Goal: Task Accomplishment & Management: Complete application form

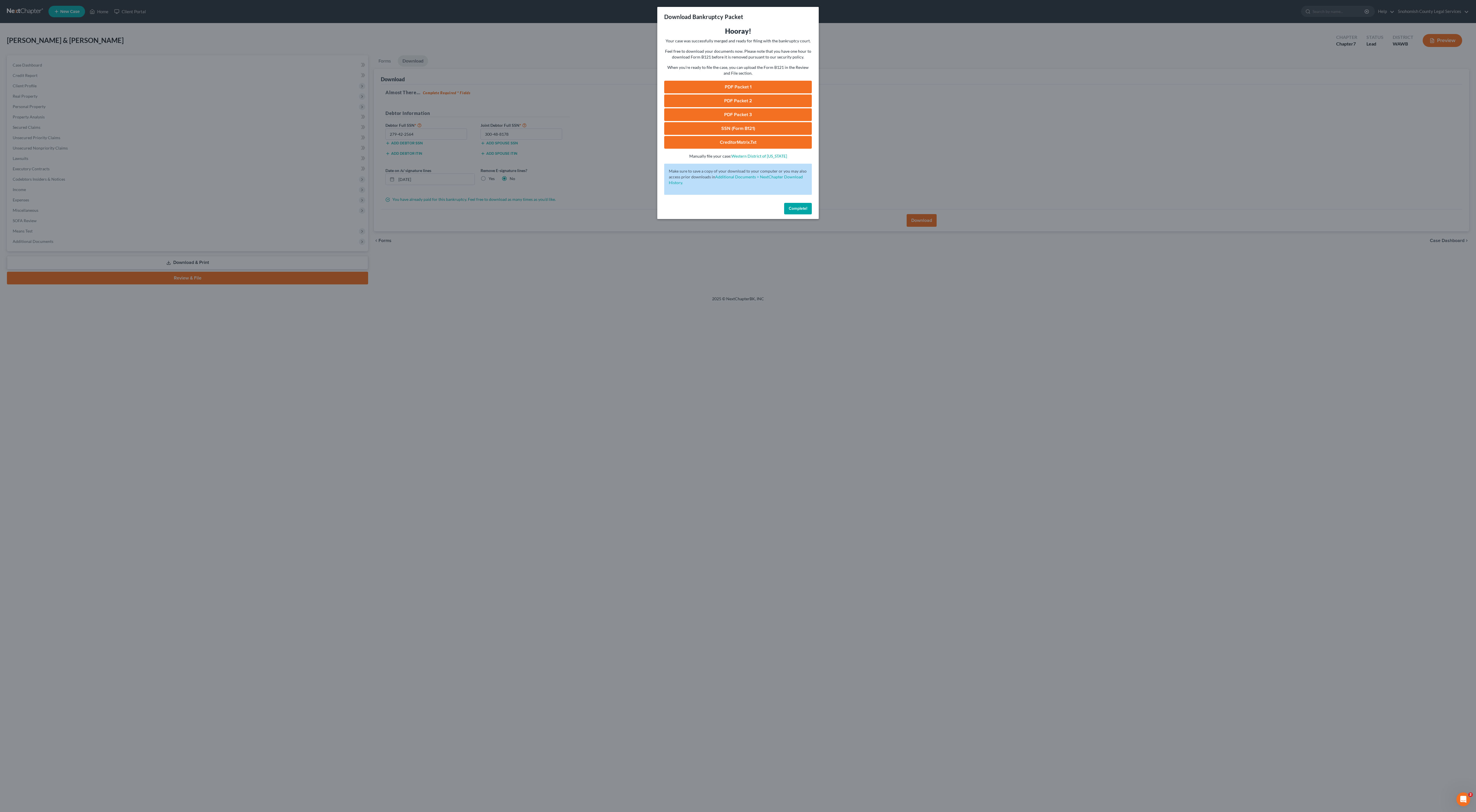
click at [808, 135] on link "SSN (Form B121)" at bounding box center [738, 128] width 148 height 13
click at [807, 211] on span "Complete!" at bounding box center [798, 208] width 18 height 5
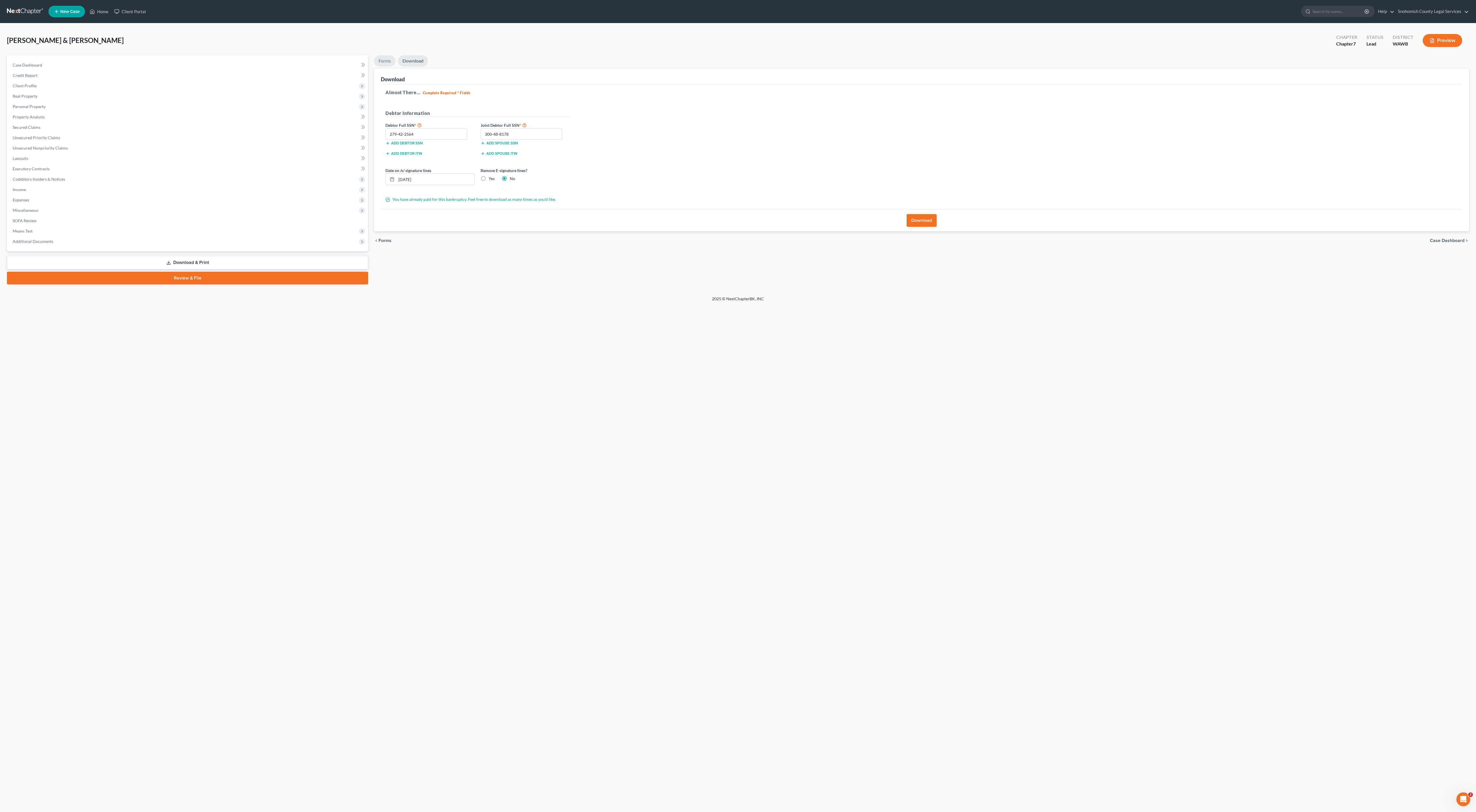
click at [394, 66] on link "Forms" at bounding box center [385, 61] width 22 height 11
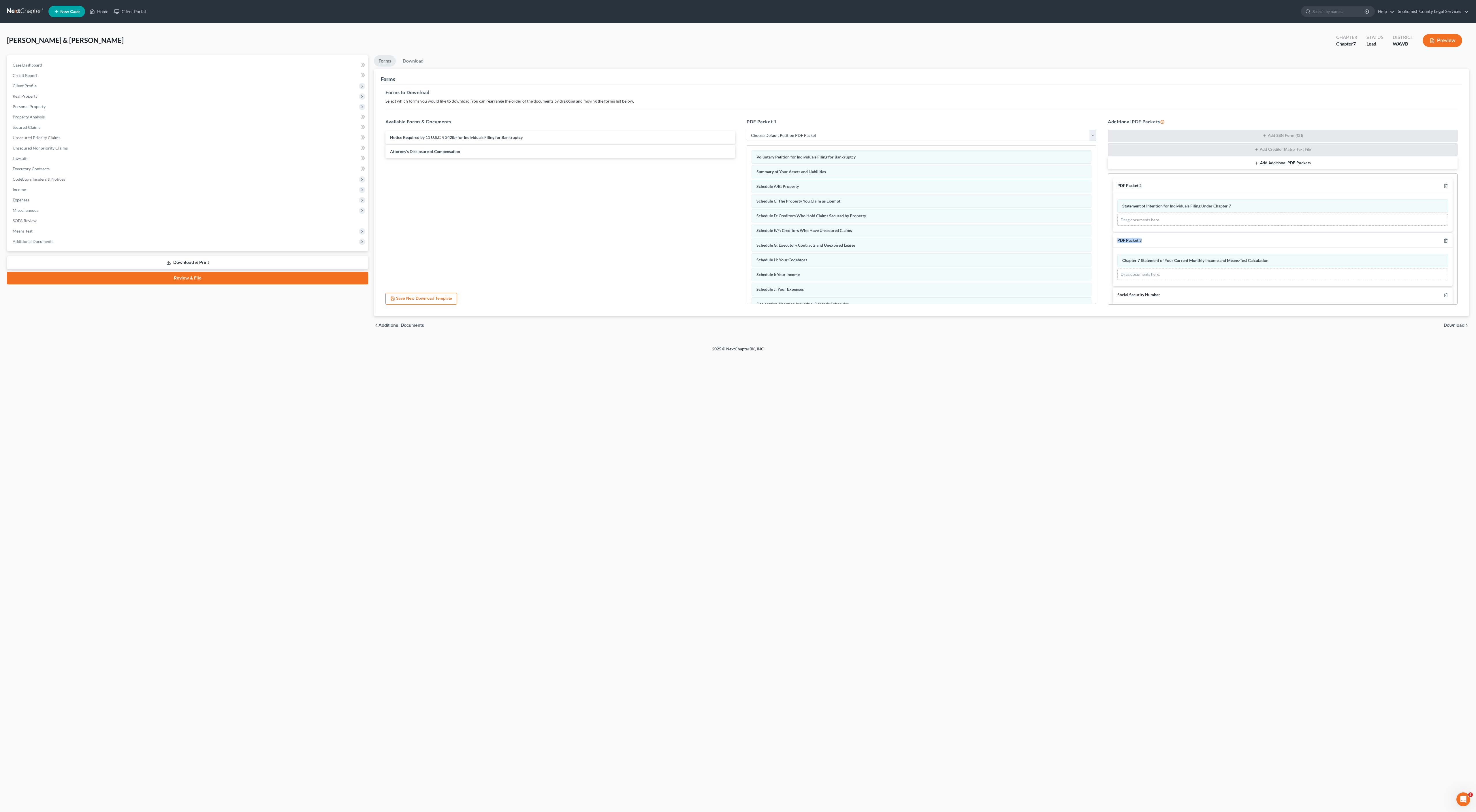
drag, startPoint x: 1241, startPoint y: 380, endPoint x: 1241, endPoint y: 358, distance: 22.0
click at [1241, 364] on div "PDF Packet 2 Statement of Intention for Individuals Filing Under Chapter 7 Drag…" at bounding box center [1282, 274] width 349 height 200
click at [460, 154] on span "Attorney's Disclosure of Compensation" at bounding box center [425, 151] width 70 height 5
click at [202, 285] on link "Review & File" at bounding box center [187, 278] width 361 height 13
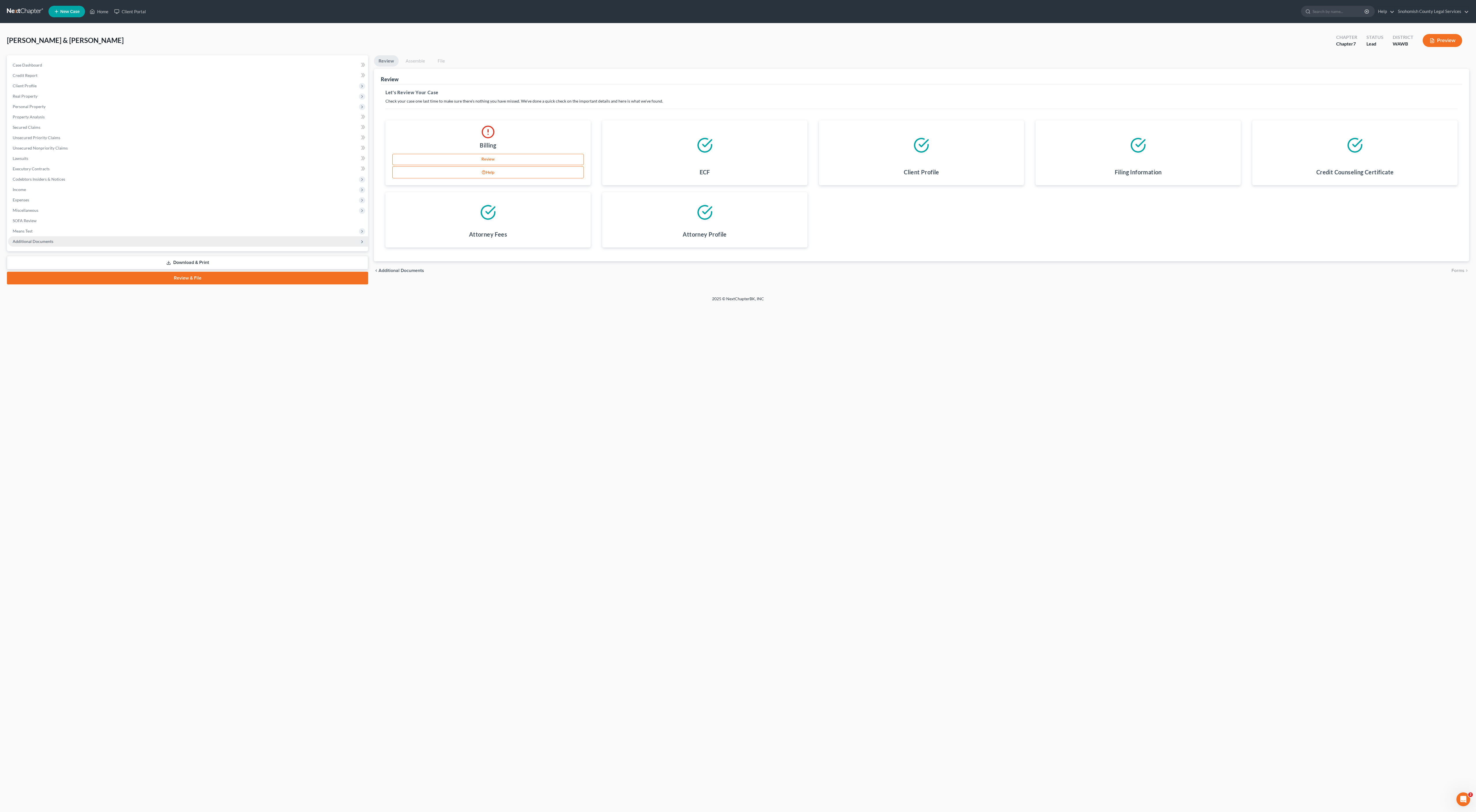
click at [128, 247] on span "Additional Documents" at bounding box center [188, 242] width 360 height 10
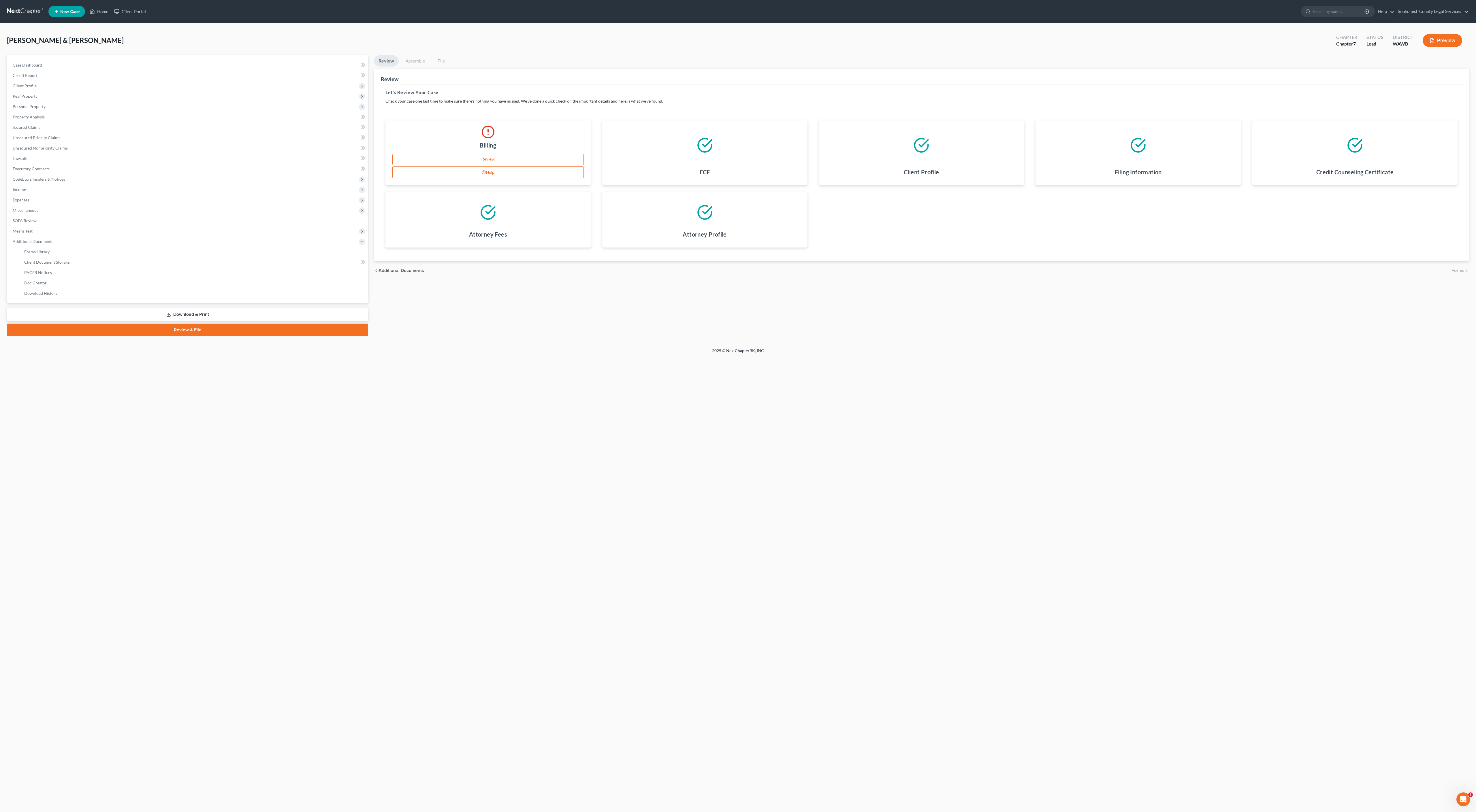
click at [218, 321] on link "Download & Print" at bounding box center [187, 314] width 361 height 14
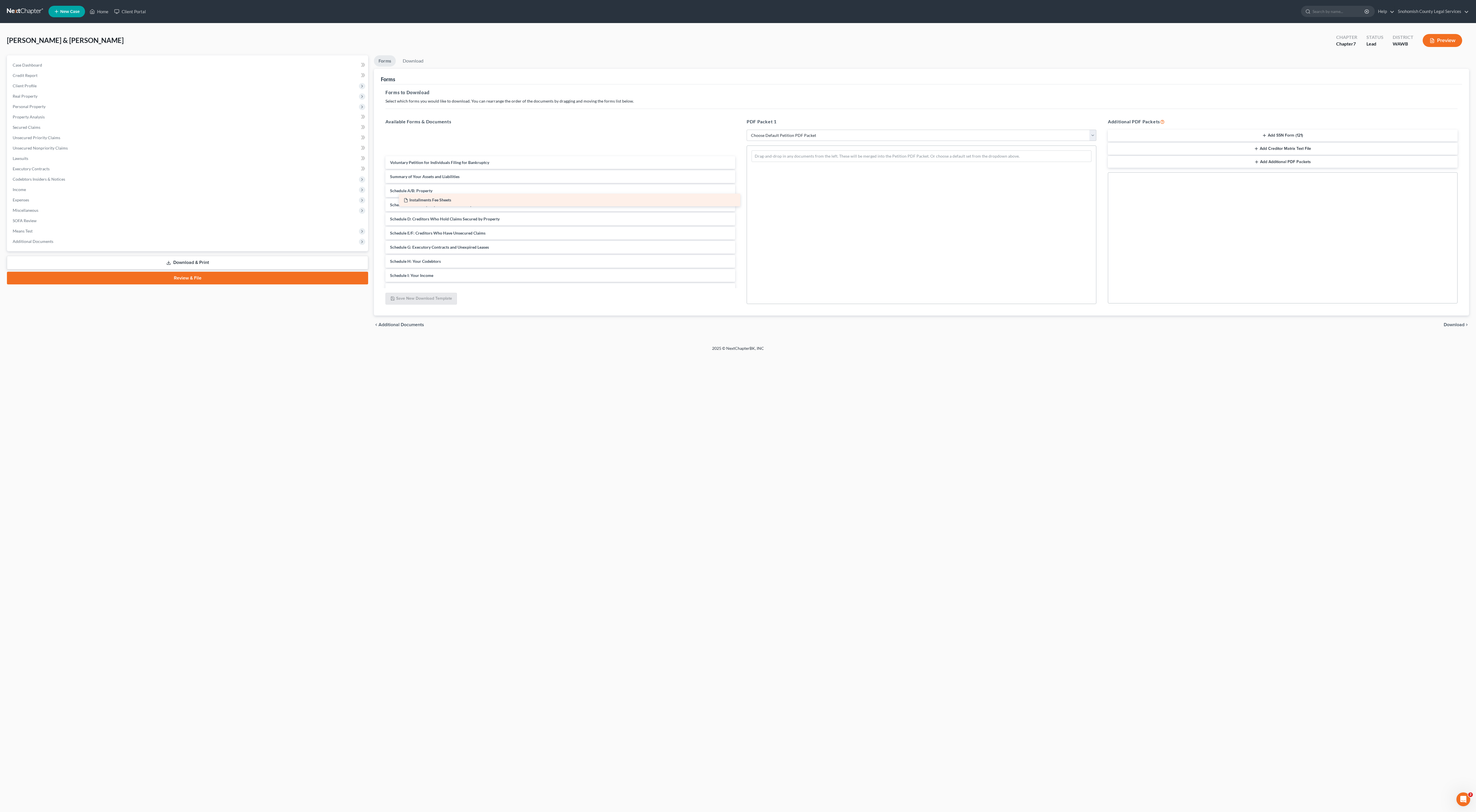
drag, startPoint x: 647, startPoint y: 232, endPoint x: 650, endPoint y: 202, distance: 30.1
click at [650, 202] on div "Installments Fee Sheets Installments Fee Sheets Installments Fee Sheets Volunta…" at bounding box center [560, 270] width 359 height 278
click at [392, 66] on link "Forms" at bounding box center [385, 61] width 22 height 11
click at [42, 68] on span "Case Dashboard" at bounding box center [27, 65] width 29 height 5
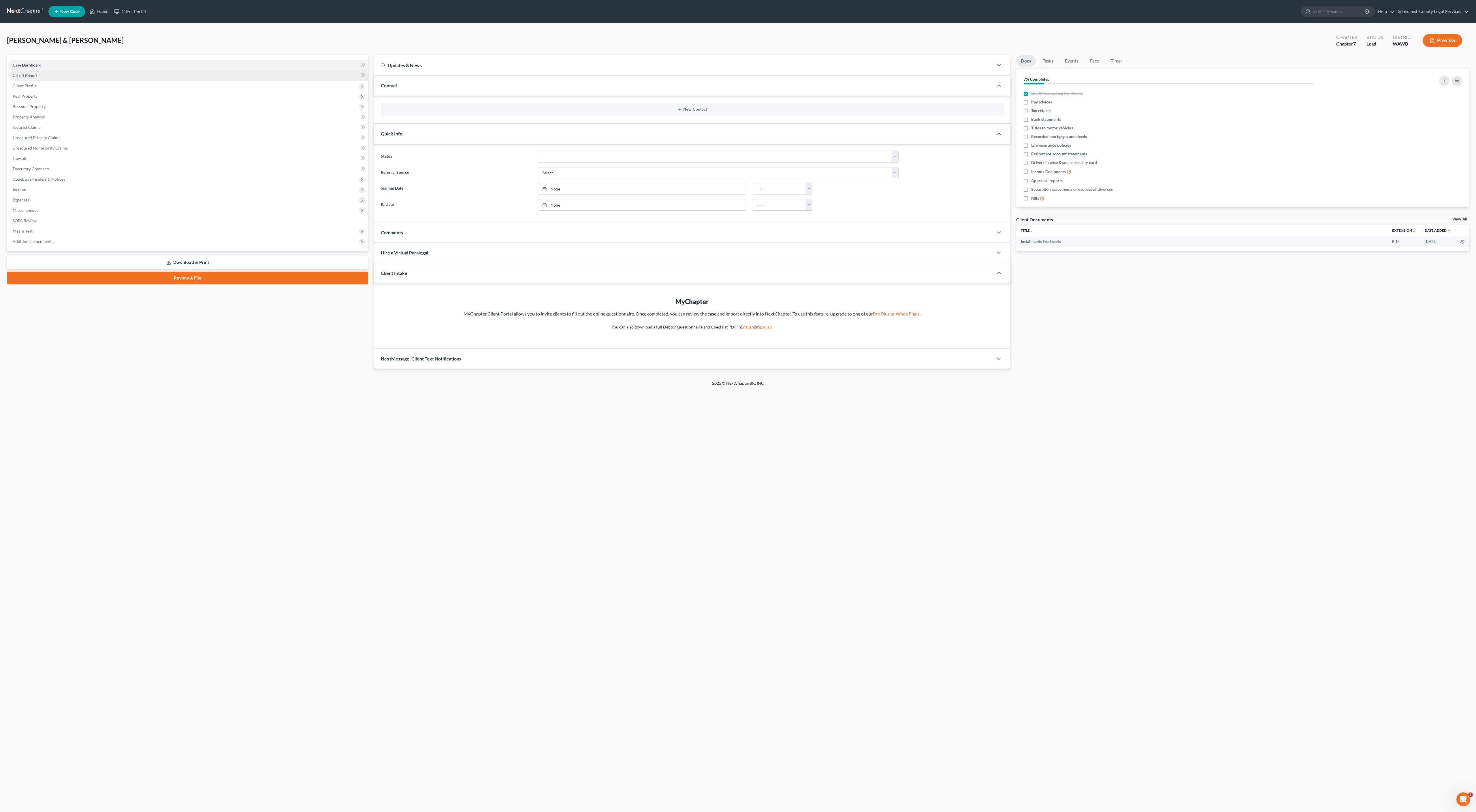
click at [78, 81] on link "Credit Report" at bounding box center [188, 76] width 360 height 10
click at [37, 88] on span "Client Profile" at bounding box center [25, 85] width 24 height 5
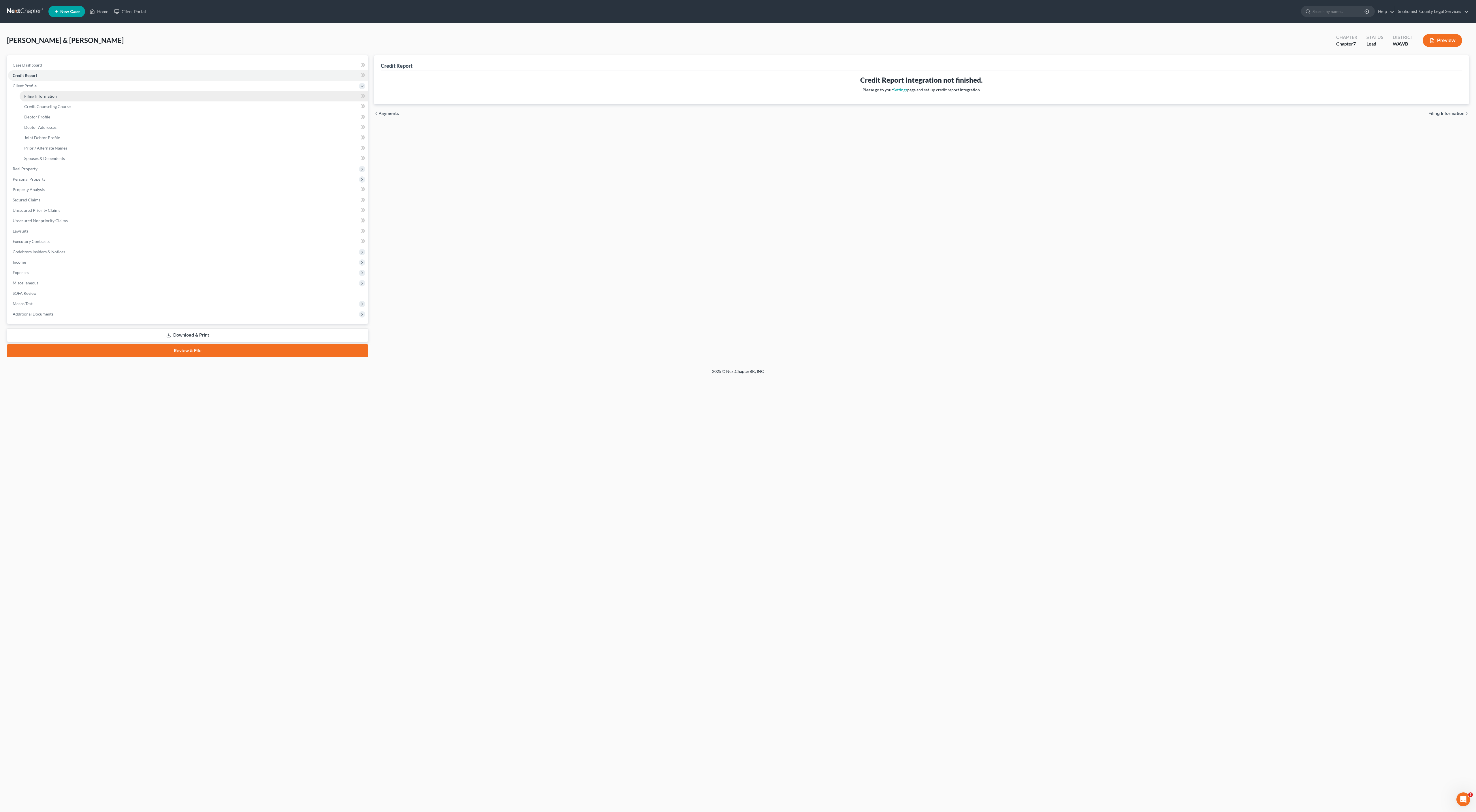
click at [57, 98] on span "Filing Information" at bounding box center [40, 96] width 33 height 5
select select "1"
select select "0"
click at [475, 150] on link "Installments" at bounding box center [464, 148] width 22 height 5
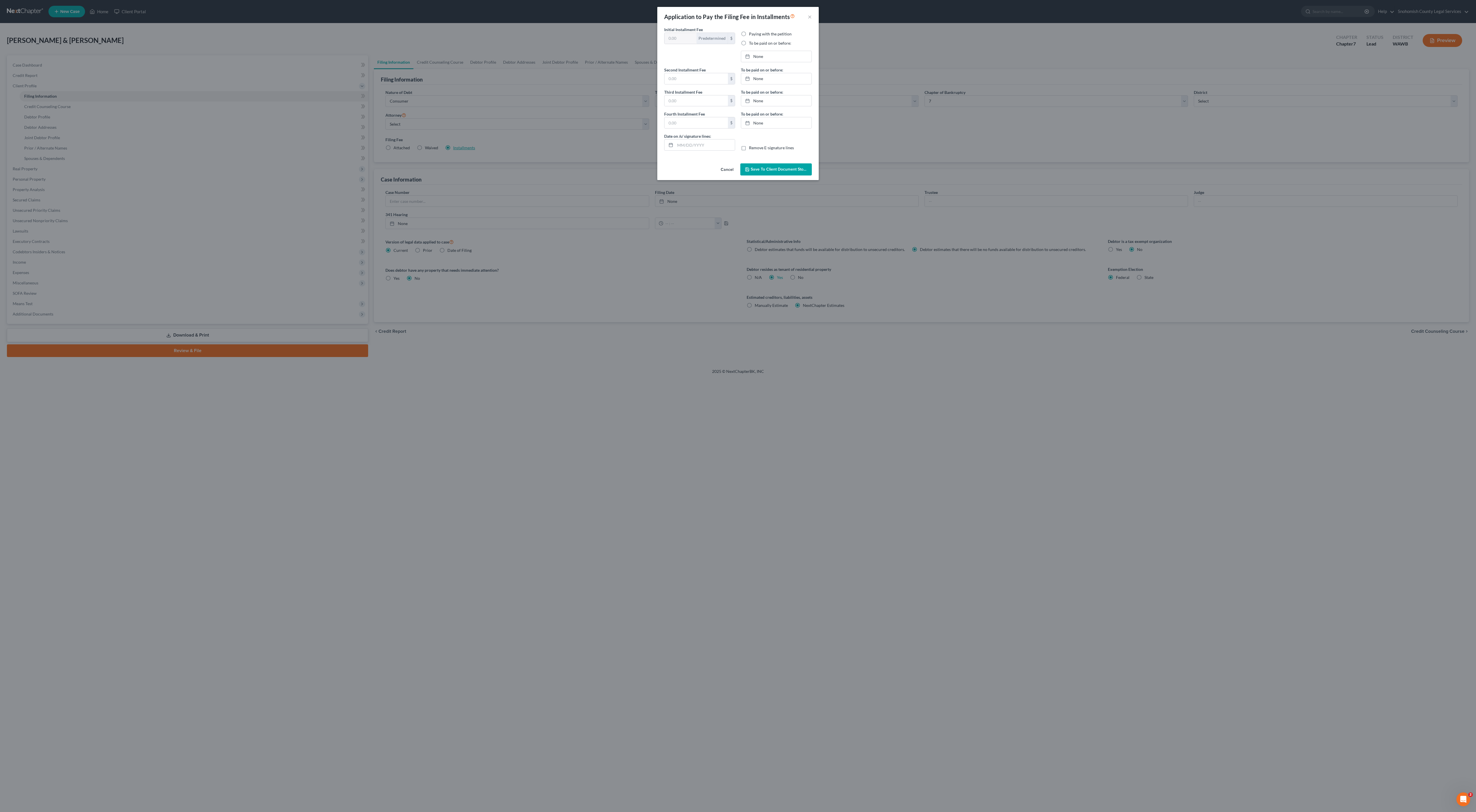
type input "100.00"
radio input "true"
type input "0.00"
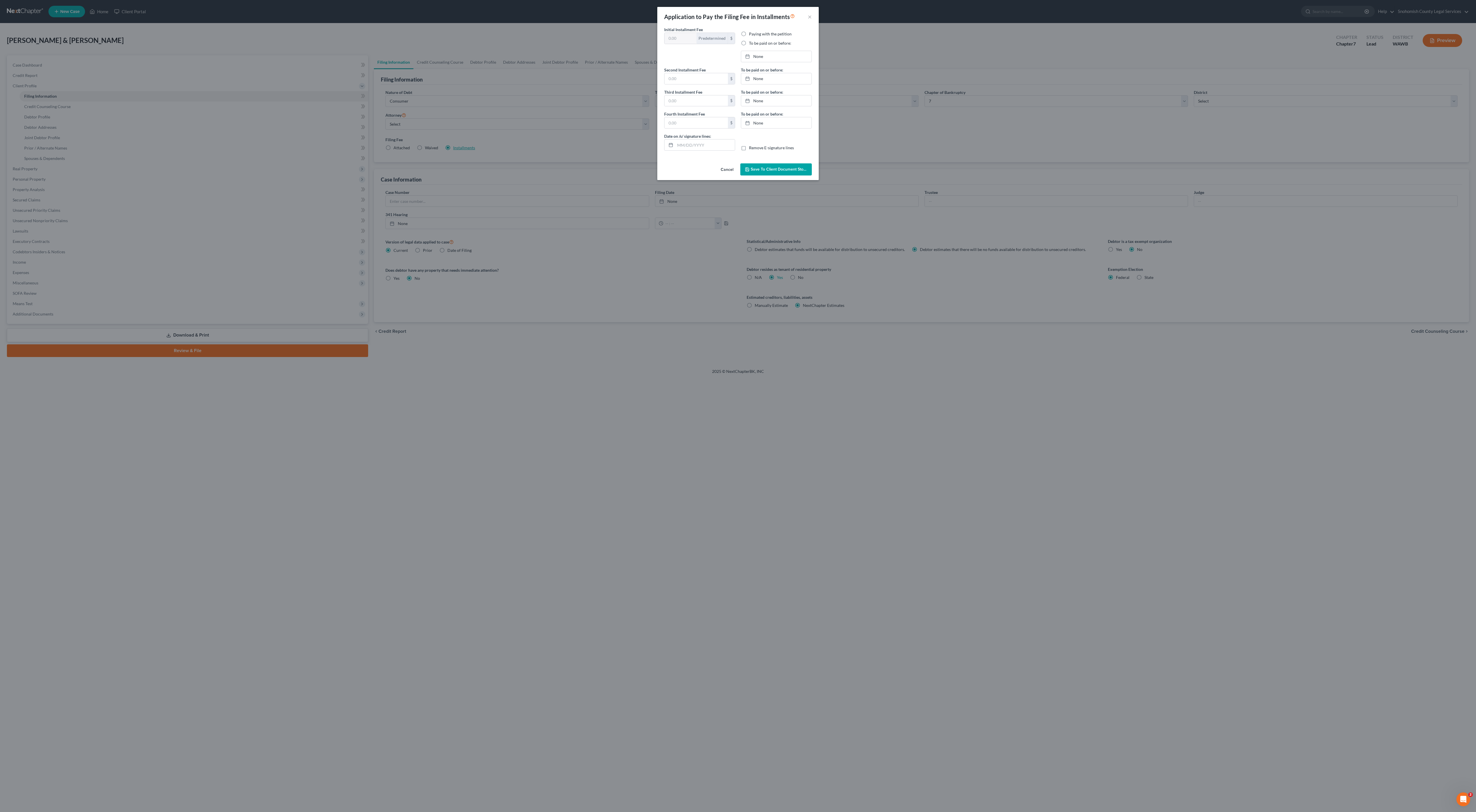
type input "[DATE]"
drag, startPoint x: 702, startPoint y: 198, endPoint x: 603, endPoint y: 195, distance: 99.0
click at [657, 145] on div "Initial Installment Fee 100.00 Predetermined $ Paying with the petition To be p…" at bounding box center [738, 85] width 162 height 119
click at [665, 112] on input "238" at bounding box center [696, 107] width 64 height 11
type input "238"
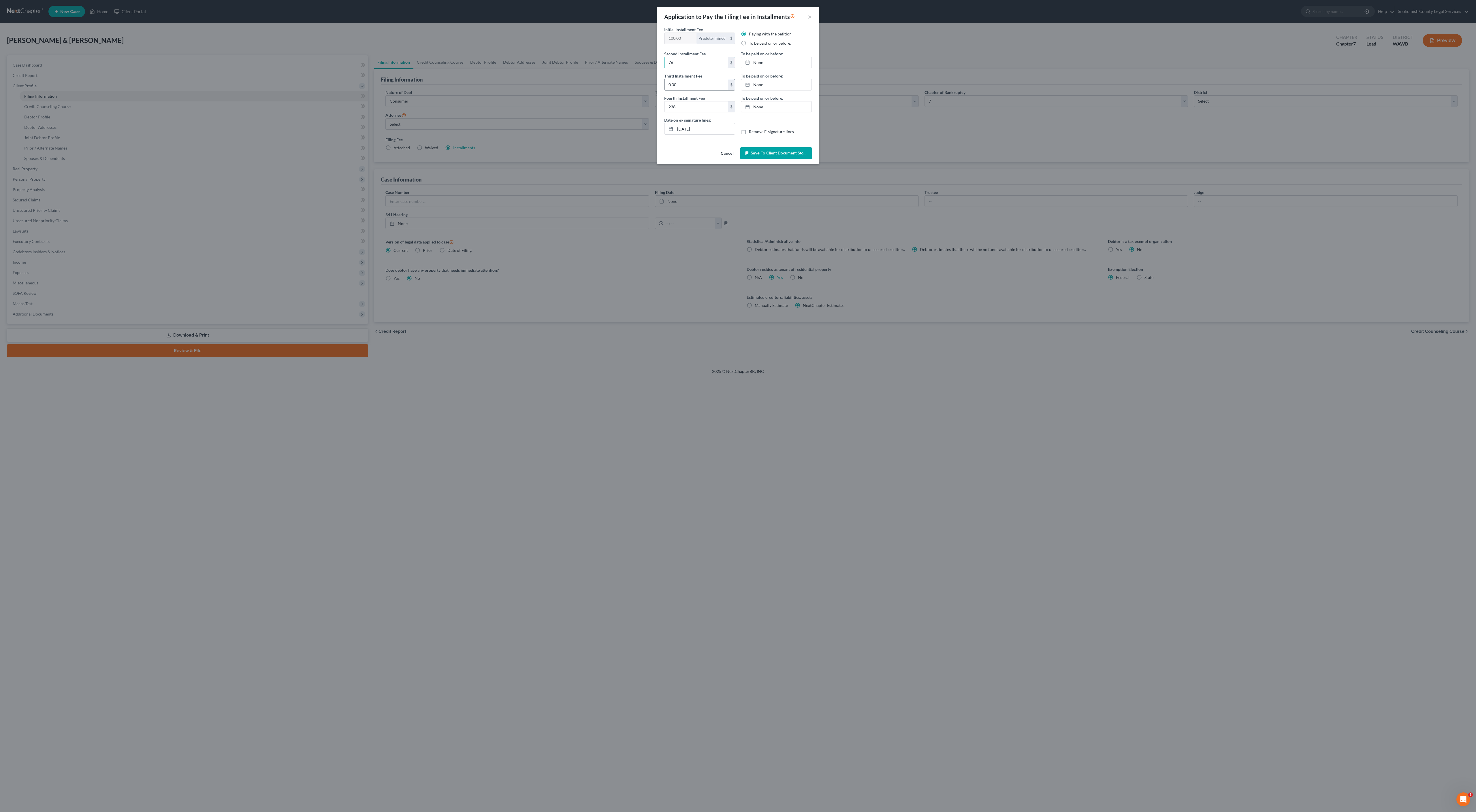
type input "76"
click at [665, 90] on input "0.00" at bounding box center [696, 84] width 64 height 11
type input "0"
type input "76"
drag, startPoint x: 666, startPoint y: 198, endPoint x: 607, endPoint y: 201, distance: 59.1
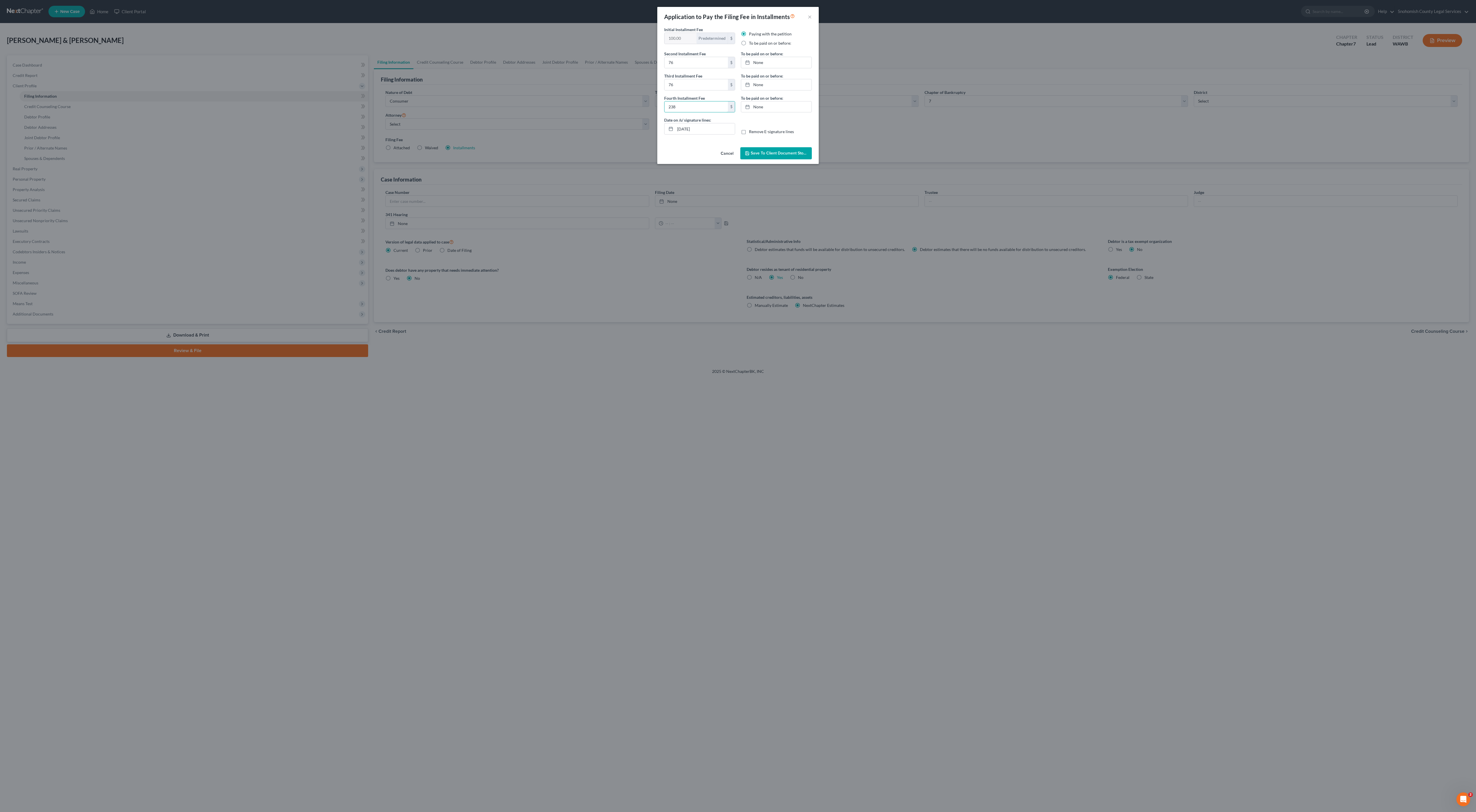
click at [661, 117] on div "Second Installment Fee 76 $ Third Installment Fee 76 $ Fourth Installment Fee 2…" at bounding box center [700, 84] width 77 height 66
type input "76"
click at [712, 134] on input "[DATE]" at bounding box center [705, 128] width 60 height 11
click at [680, 68] on input "76" at bounding box center [696, 62] width 64 height 11
type input "78"
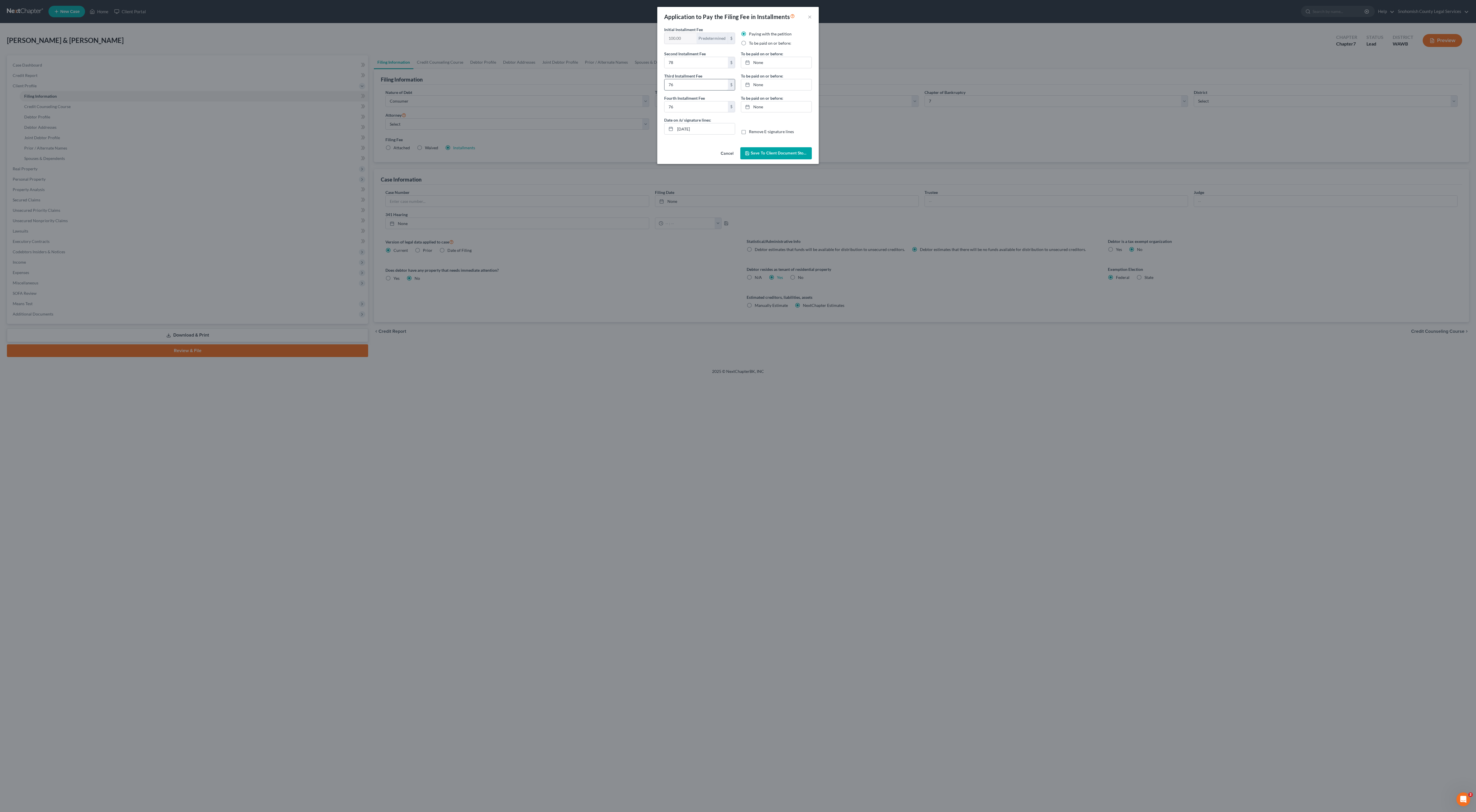
click at [665, 90] on input "76" at bounding box center [696, 84] width 64 height 11
type input "78"
click at [665, 112] on input "76" at bounding box center [696, 107] width 64 height 11
type input "7"
type input "82"
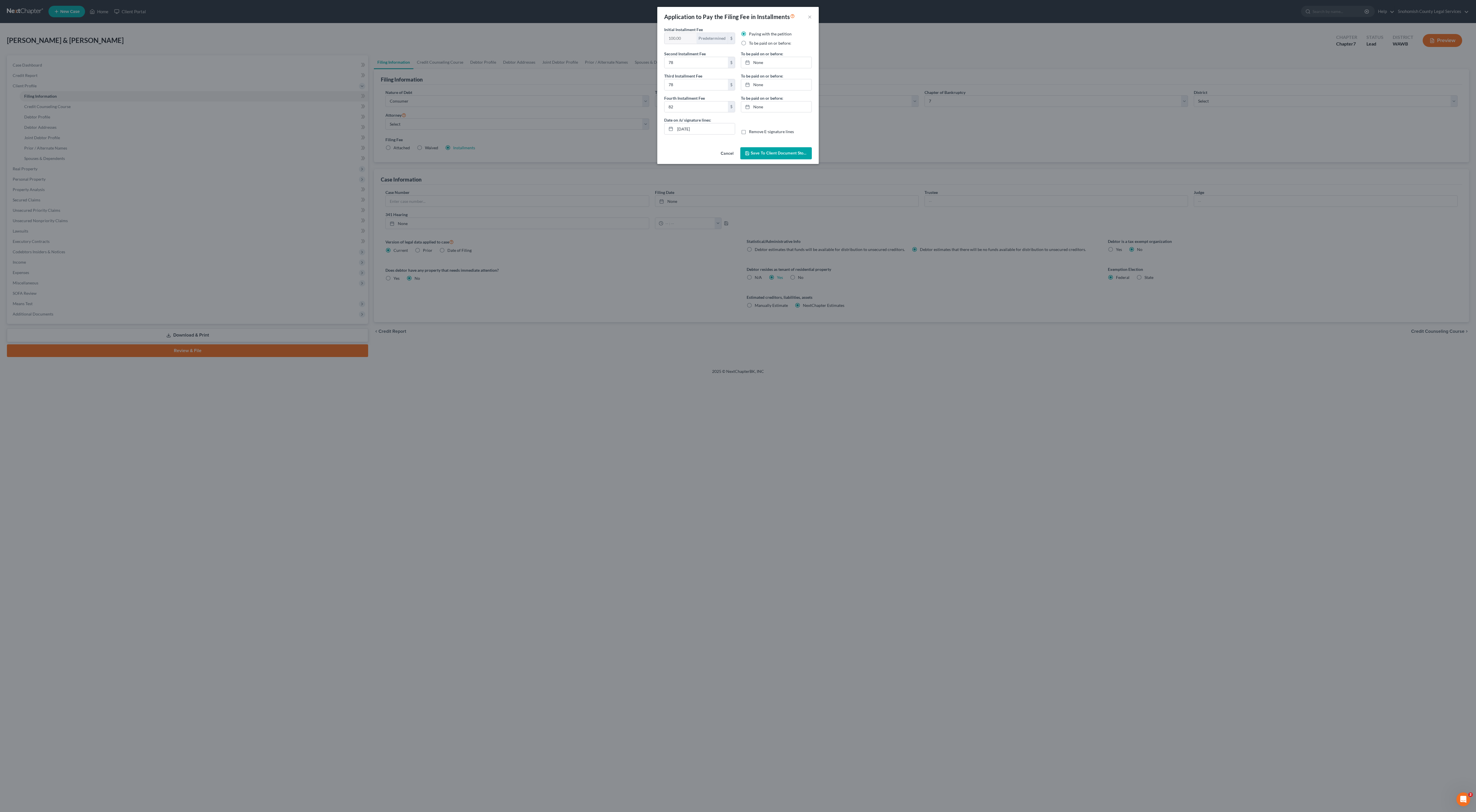
click at [739, 139] on div "Date on /s/ signature lines: [DATE] Remove E-signature lines" at bounding box center [738, 128] width 154 height 22
click at [771, 112] on link "None" at bounding box center [776, 107] width 70 height 11
type input "[DATE]"
click at [808, 137] on icon "chevron_right" at bounding box center [807, 135] width 7 height 5
click at [806, 139] on link "chevron_right" at bounding box center [807, 135] width 7 height 7
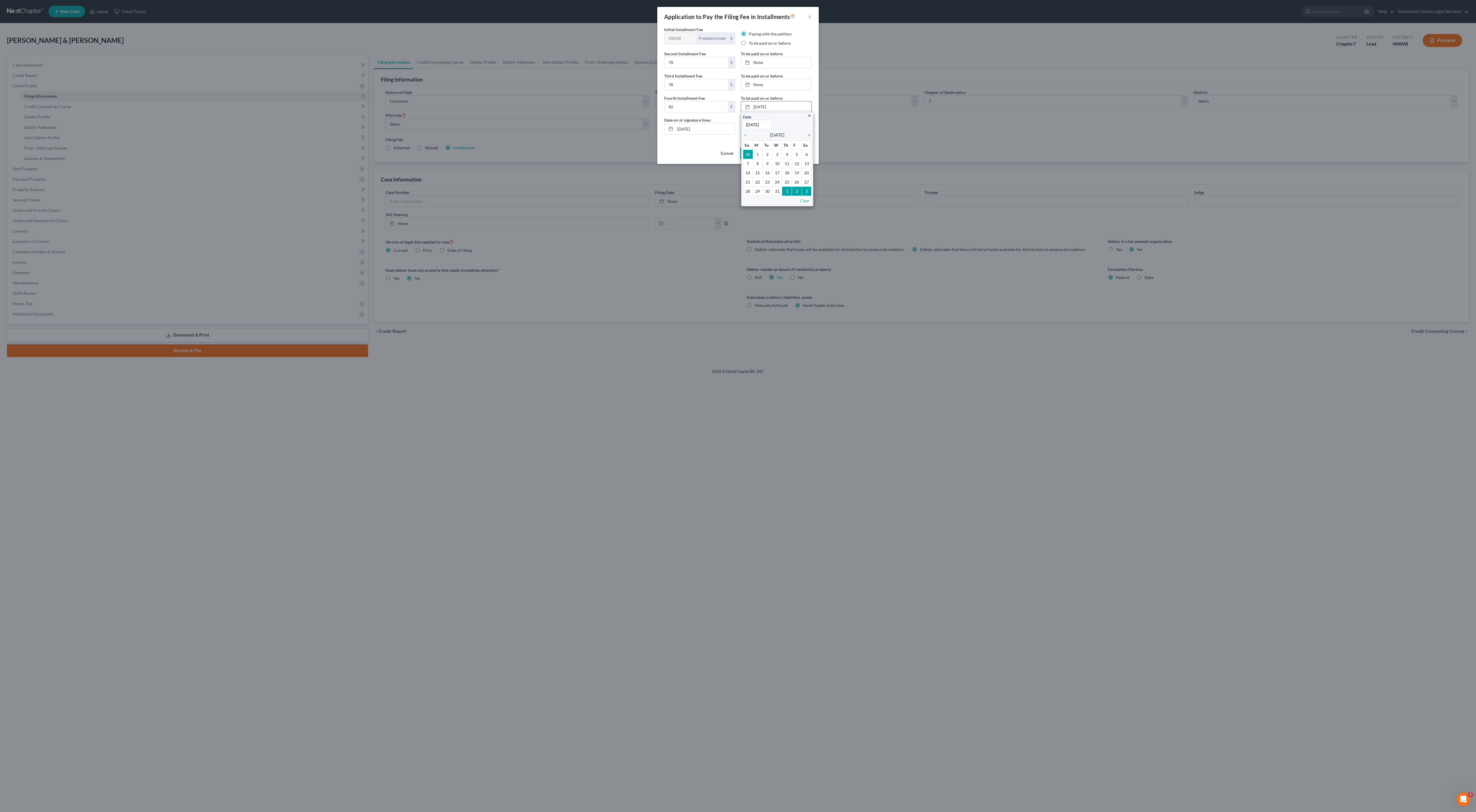
click at [807, 137] on icon "chevron_right" at bounding box center [807, 135] width 7 height 5
click at [806, 137] on icon "chevron_right" at bounding box center [807, 135] width 7 height 5
click at [774, 68] on link "None" at bounding box center [776, 62] width 70 height 11
type input "[DATE]"
click at [807, 93] on icon "chevron_right" at bounding box center [807, 91] width 7 height 5
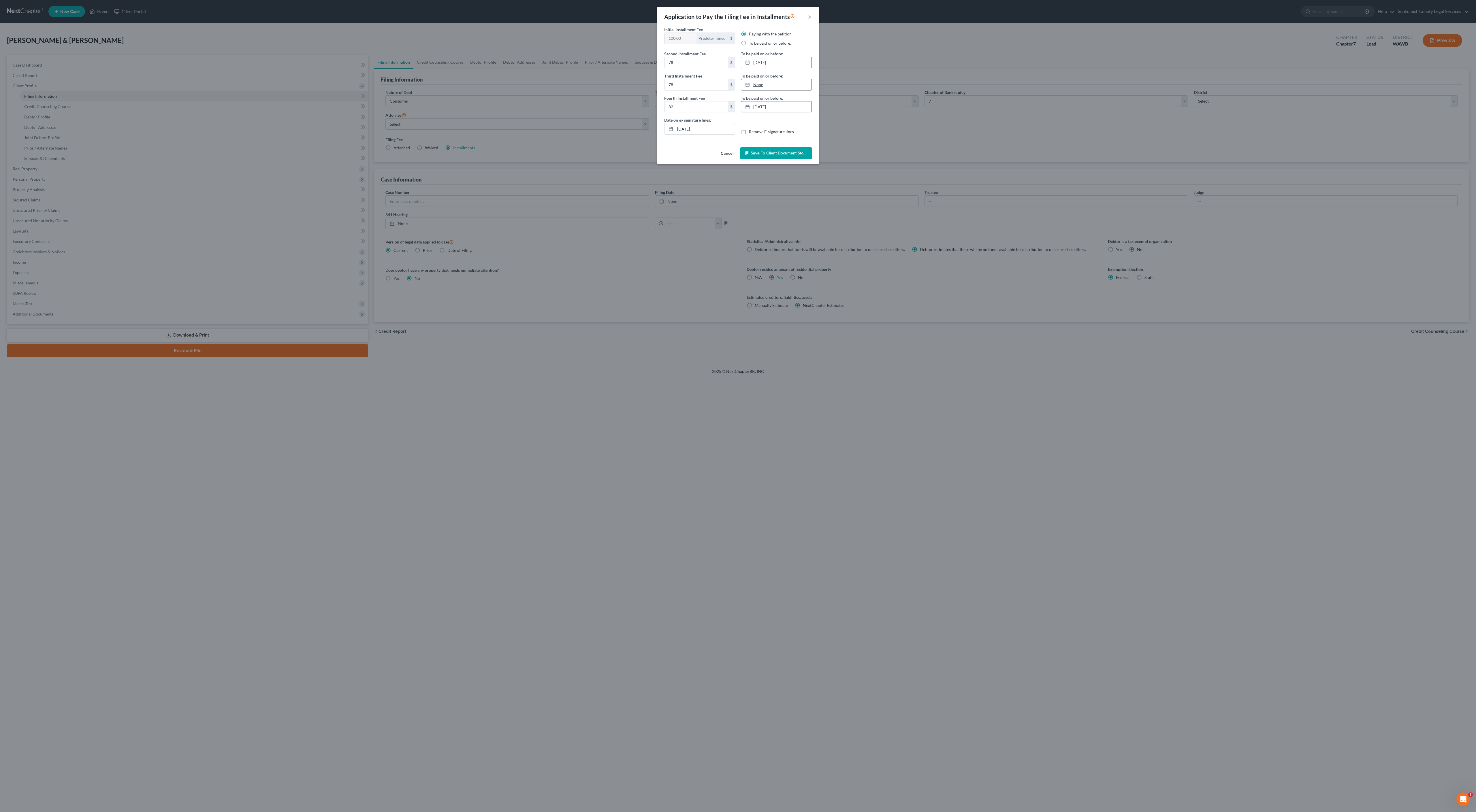
click at [796, 90] on link "None" at bounding box center [776, 84] width 70 height 11
type input "[DATE]"
click at [809, 116] on link "chevron_right" at bounding box center [807, 113] width 7 height 7
click at [808, 116] on icon "chevron_right" at bounding box center [807, 113] width 7 height 5
click at [807, 116] on icon "chevron_right" at bounding box center [807, 113] width 7 height 5
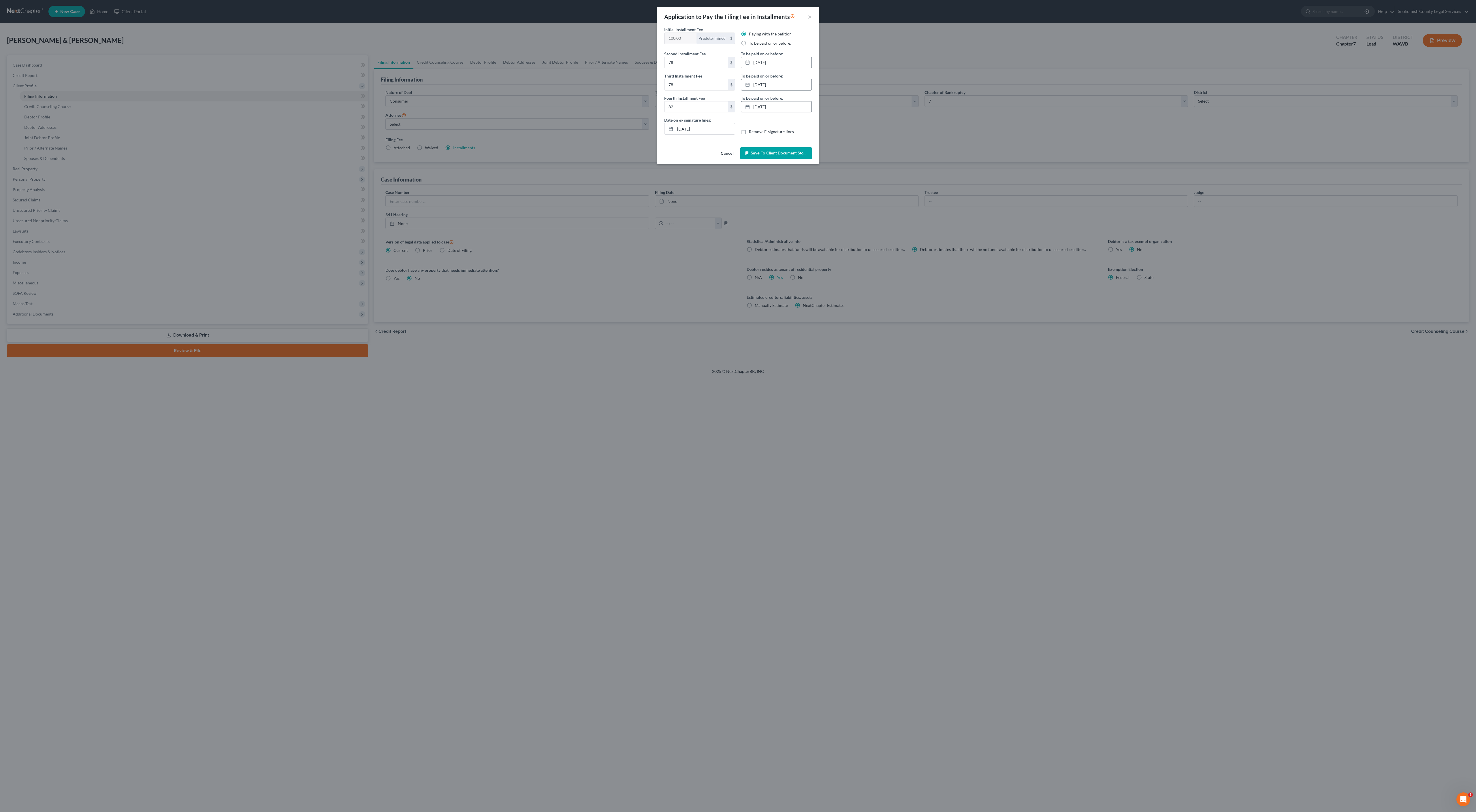
click at [772, 112] on link "[DATE]" at bounding box center [776, 107] width 70 height 11
click at [799, 159] on button "Save to Client Document Storage" at bounding box center [776, 153] width 72 height 12
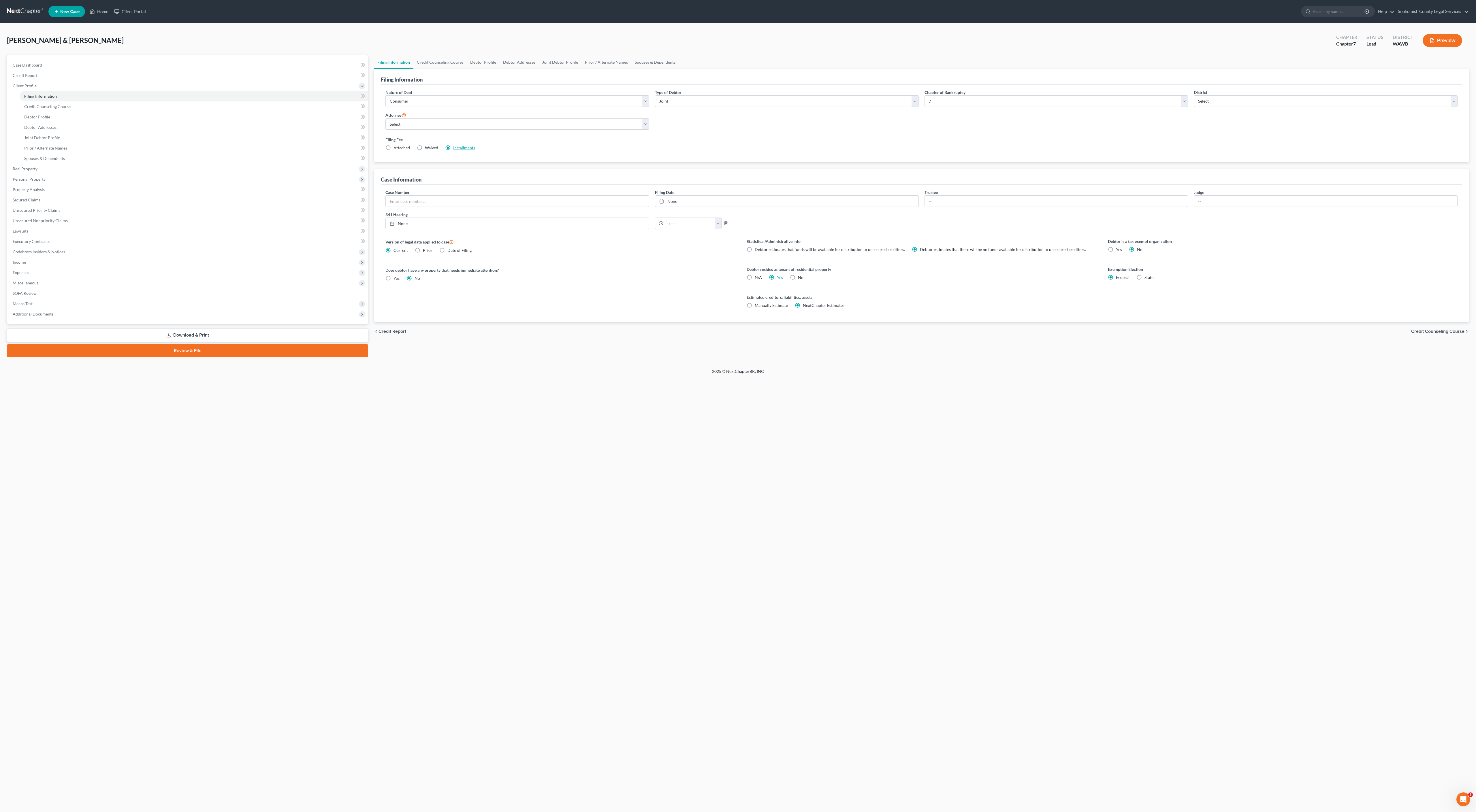
click at [475, 150] on link "Installments" at bounding box center [464, 148] width 22 height 5
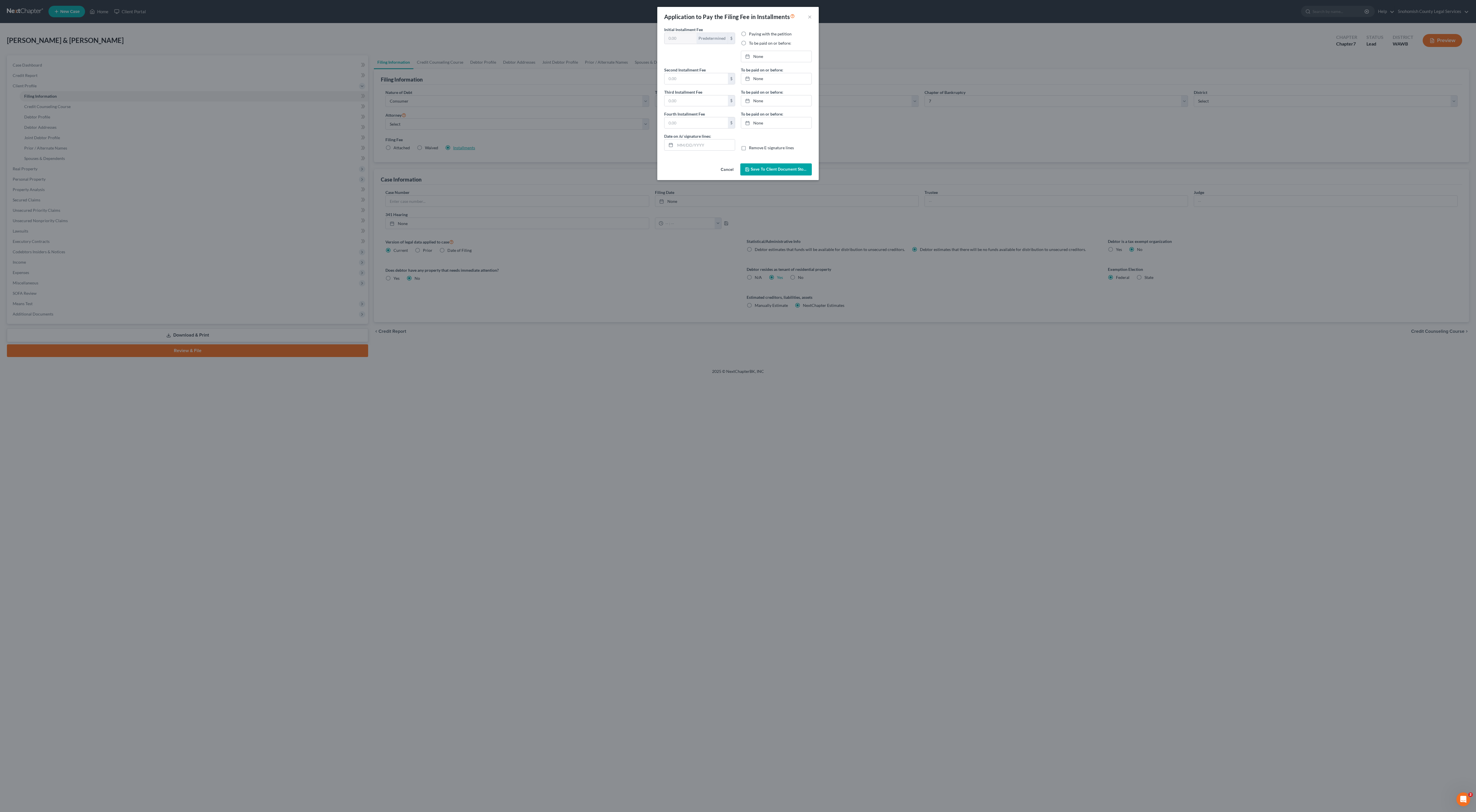
type input "100.00"
radio input "true"
type input "78.00"
type input "82.00"
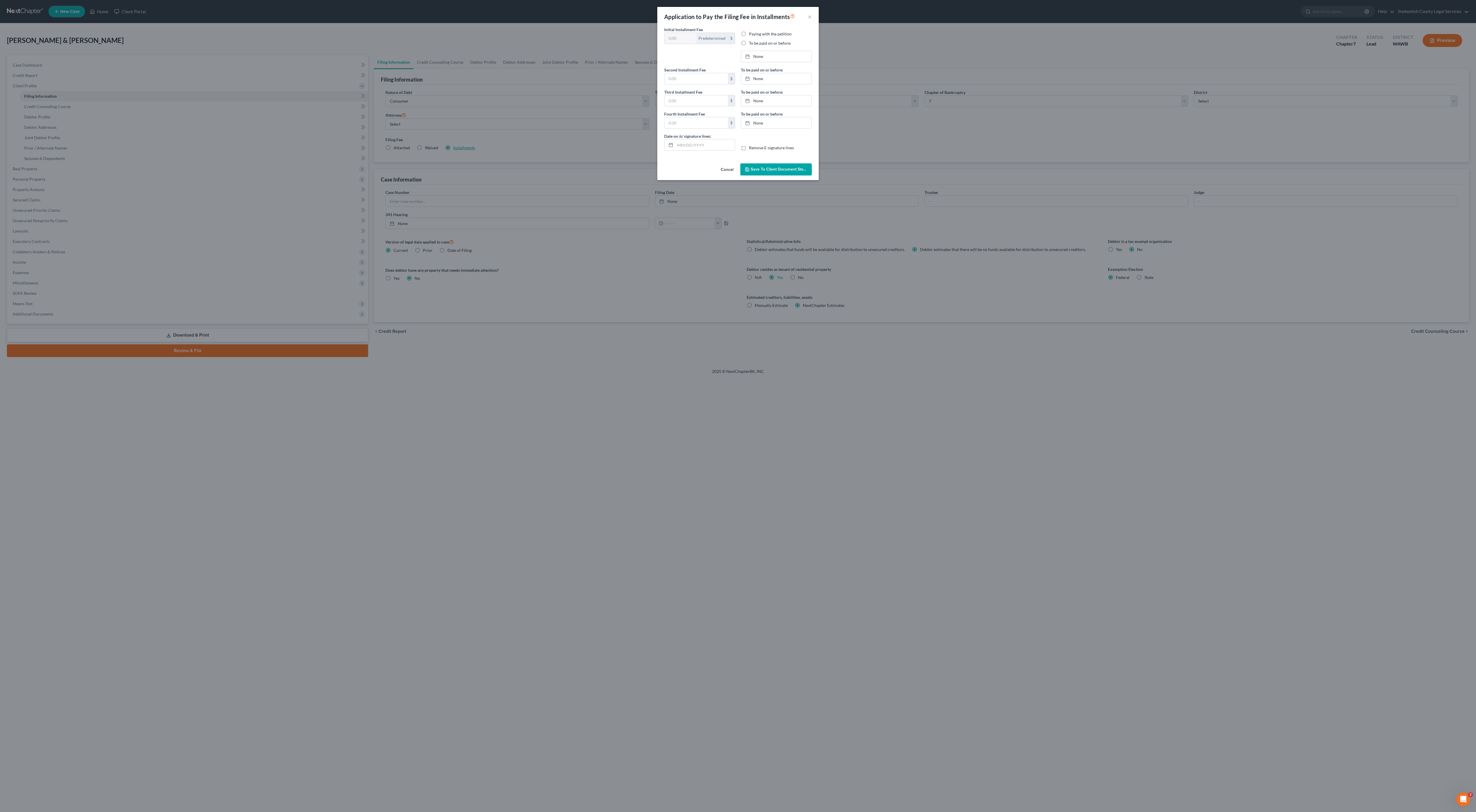
type input "[DATE]"
click at [749, 46] on label "To be paid on or before:" at bounding box center [770, 43] width 42 height 6
click at [751, 44] on input "To be paid on or before:" at bounding box center [753, 42] width 4 height 4
radio input "true"
click at [783, 172] on span "Save to Client Document Storage" at bounding box center [781, 169] width 61 height 5
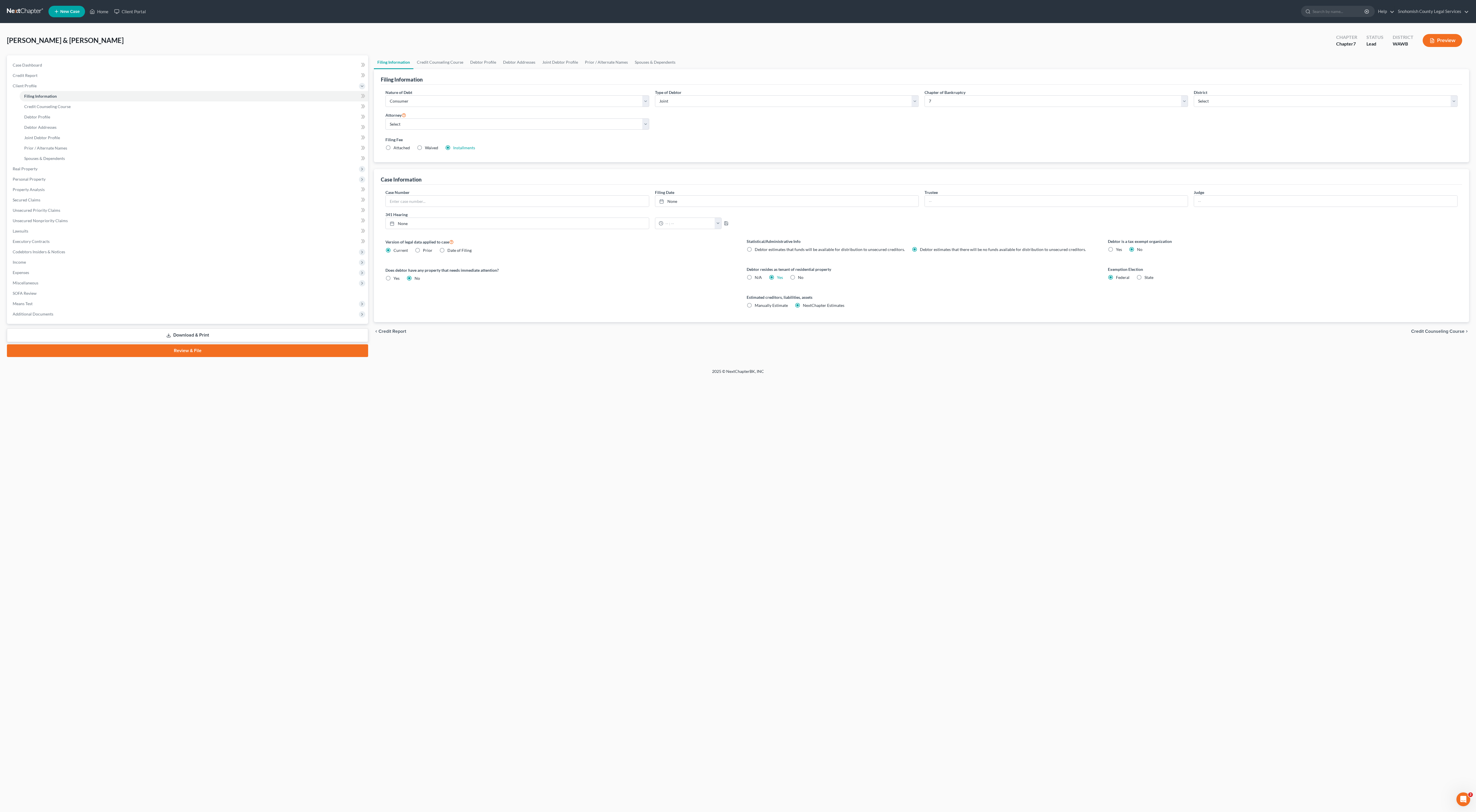
click at [218, 342] on link "Download & Print" at bounding box center [187, 336] width 361 height 14
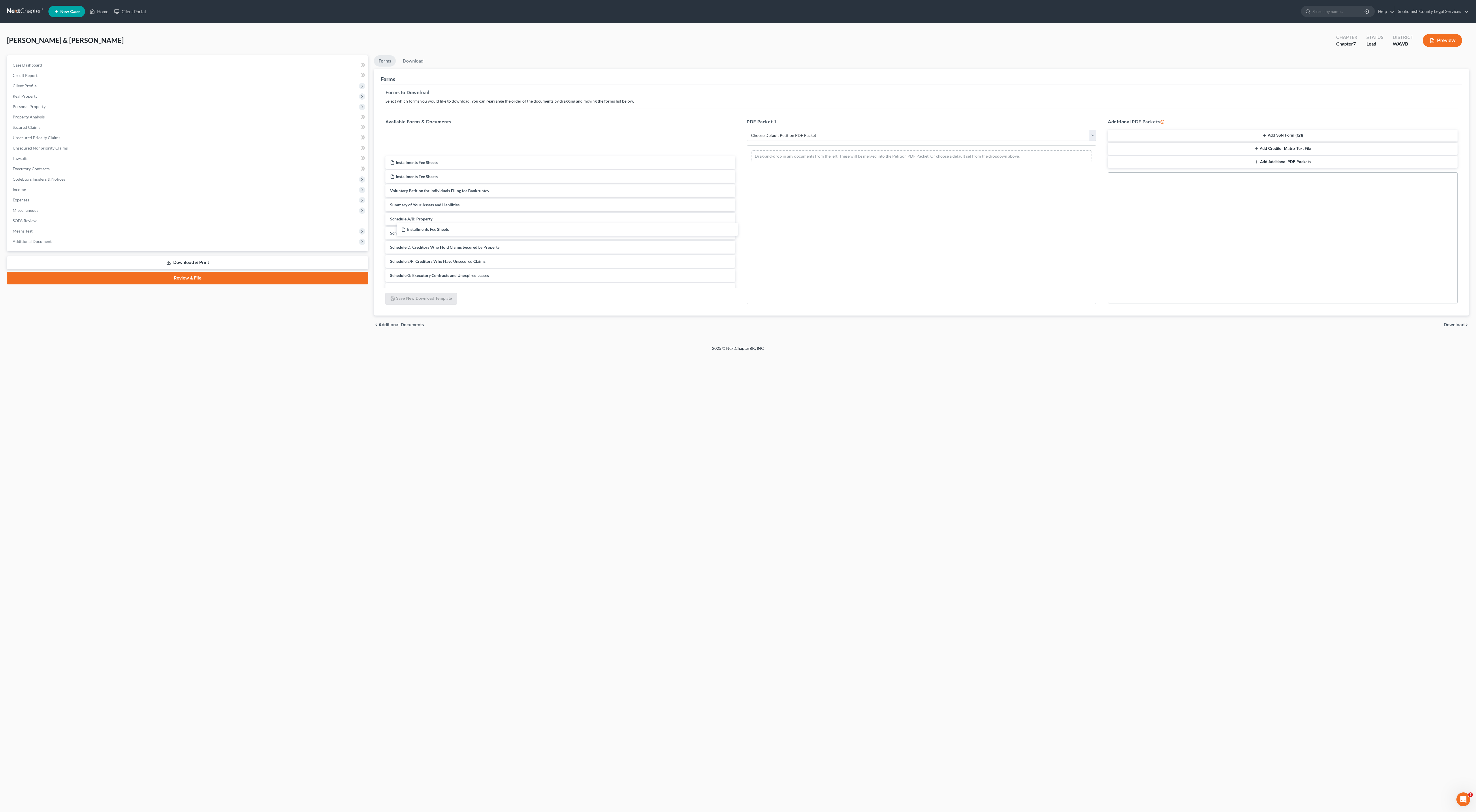
click at [512, 230] on div "Installments Fee Sheets Installments Fee Sheets Installments Fee Sheets Install…" at bounding box center [560, 284] width 359 height 306
drag, startPoint x: 512, startPoint y: 230, endPoint x: 764, endPoint y: 314, distance: 265.6
click at [740, 314] on div "Installments Fee Sheets Installments Fee Sheets Installments Fee Sheets Install…" at bounding box center [560, 271] width 359 height 281
drag, startPoint x: 988, startPoint y: 267, endPoint x: 1210, endPoint y: 334, distance: 231.9
click at [1096, 193] on div "Installments Fee Sheets Installments Fee Sheets Installments Fee Sheets Drag-an…" at bounding box center [921, 170] width 349 height 47
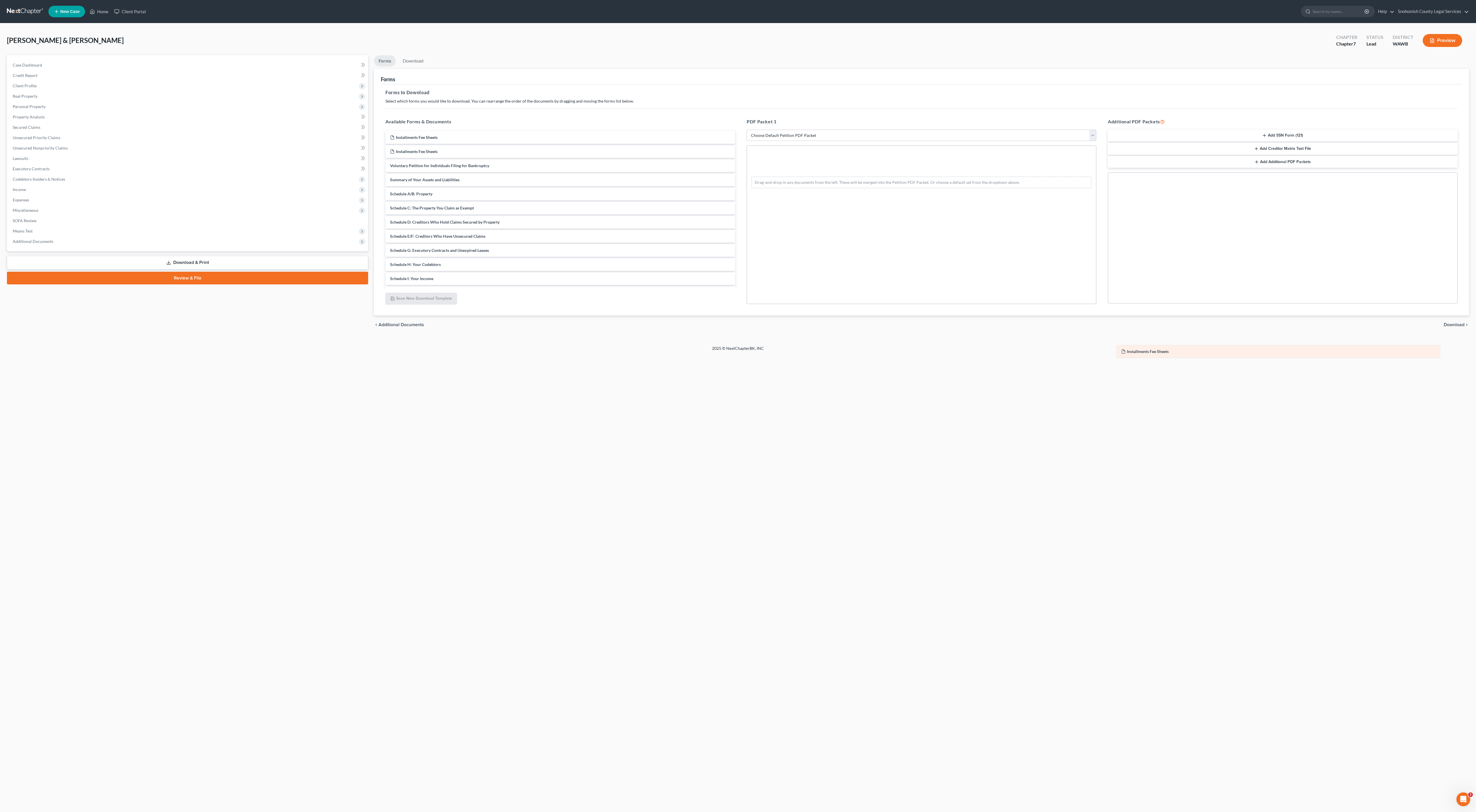
drag, startPoint x: 940, startPoint y: 272, endPoint x: 1298, endPoint y: 355, distance: 367.5
click at [1096, 193] on div "Installments Fee Sheets Installments Fee Sheets Installments Fee Sheets Drag-an…" at bounding box center [921, 170] width 349 height 47
click at [1278, 168] on button "Add Additional PDF Packets" at bounding box center [1283, 161] width 350 height 12
drag, startPoint x: 906, startPoint y: 268, endPoint x: 1277, endPoint y: 348, distance: 379.5
click at [1096, 167] on div "Installments Fee Sheets Installments Fee Sheets Drag-and-drop in any documents …" at bounding box center [921, 156] width 349 height 21
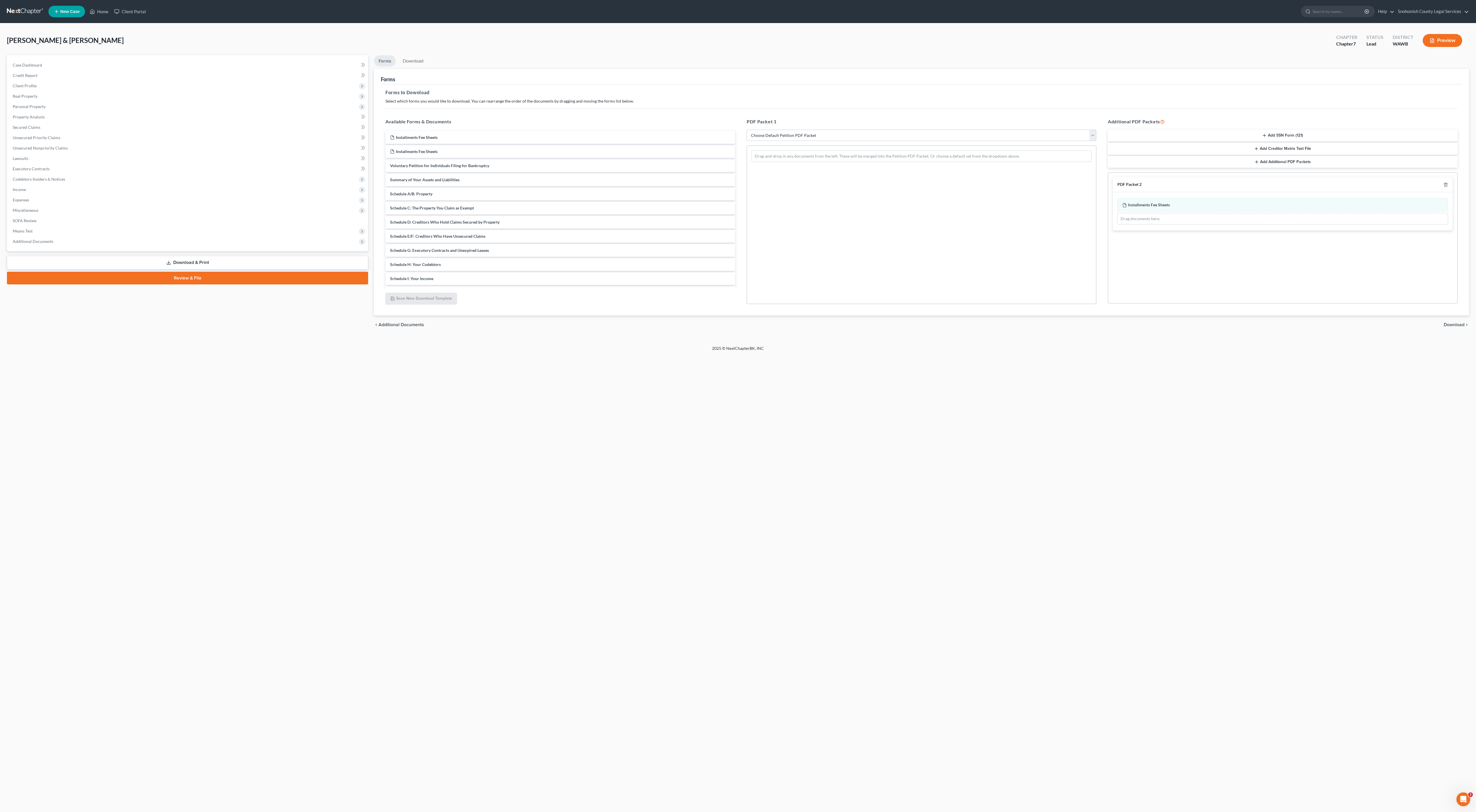
click at [1444, 327] on span "Download" at bounding box center [1454, 325] width 21 height 5
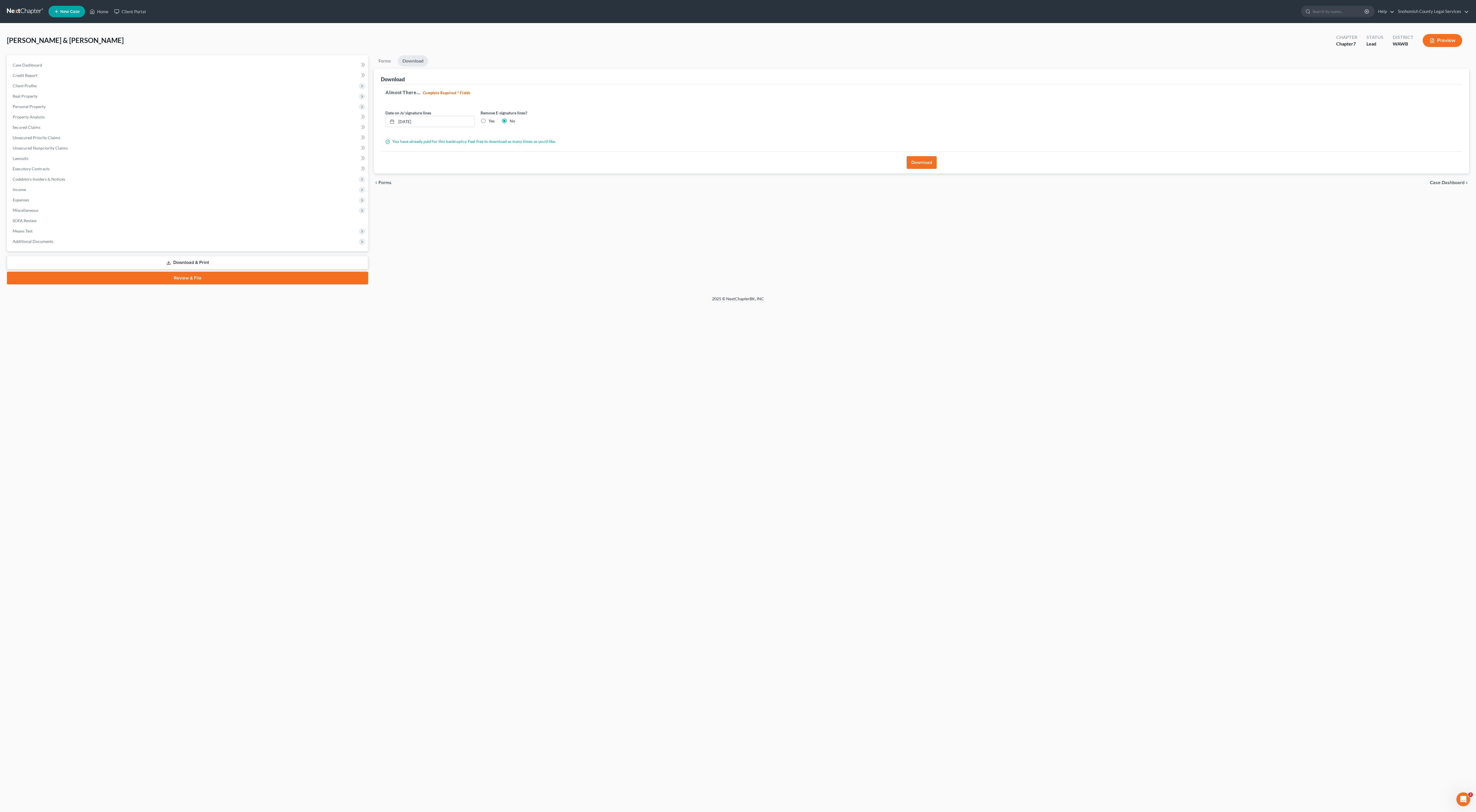
click at [925, 169] on button "Download" at bounding box center [921, 163] width 30 height 13
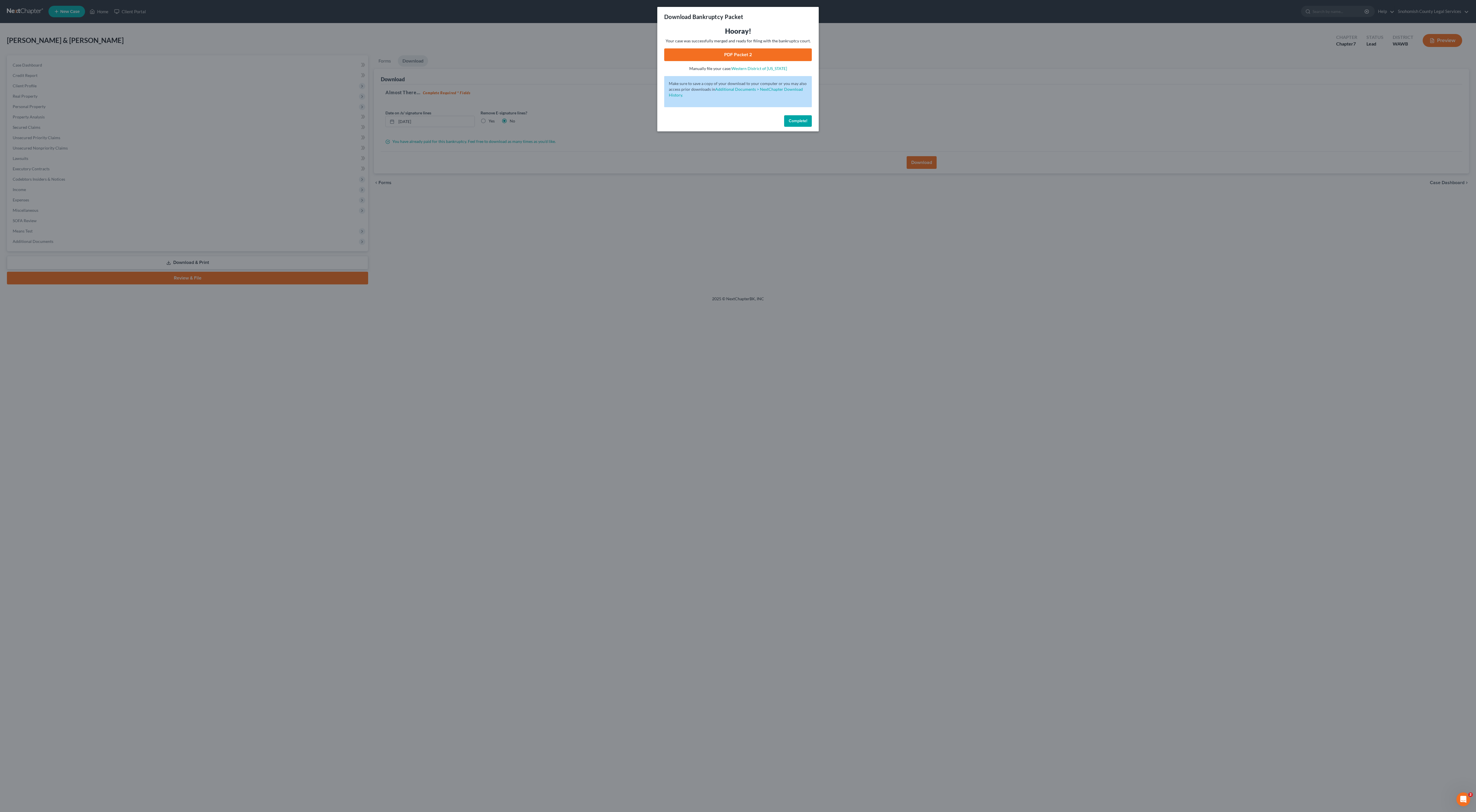
click at [790, 61] on link "PDF Packet 2" at bounding box center [738, 55] width 148 height 13
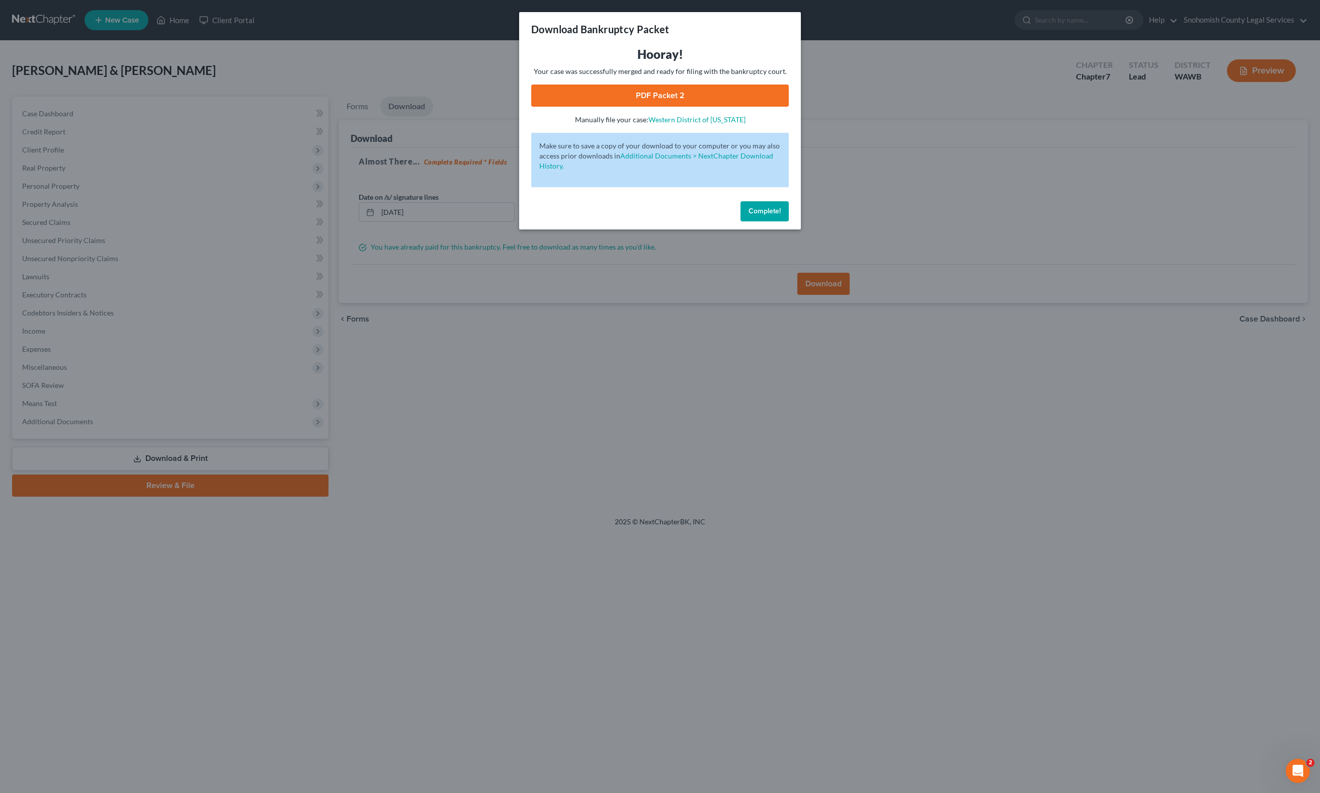
click at [781, 215] on span "Complete!" at bounding box center [765, 211] width 32 height 9
